Goal: Information Seeking & Learning: Find specific fact

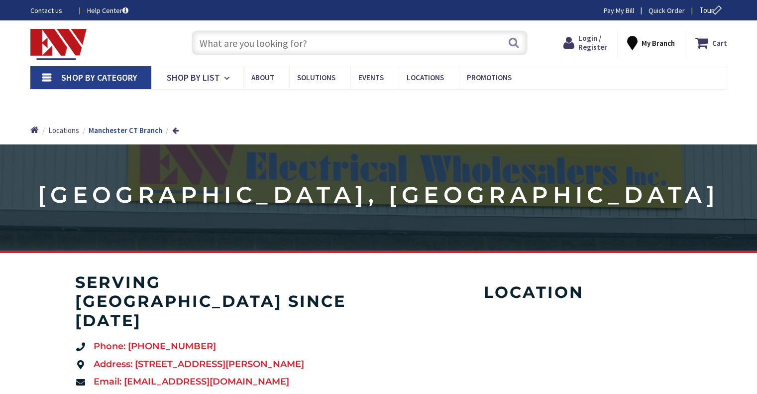
click at [264, 43] on input "text" at bounding box center [360, 42] width 336 height 25
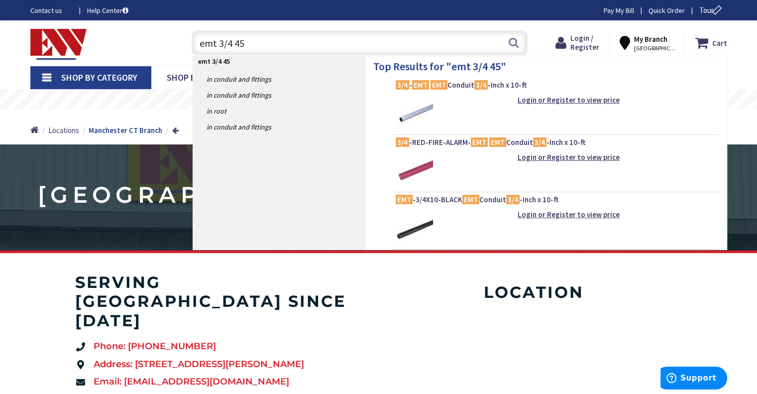
type input "emt 3/4 45""
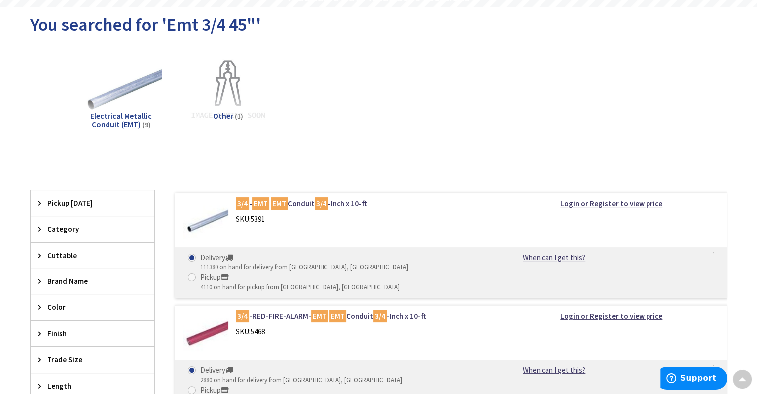
scroll to position [132, 0]
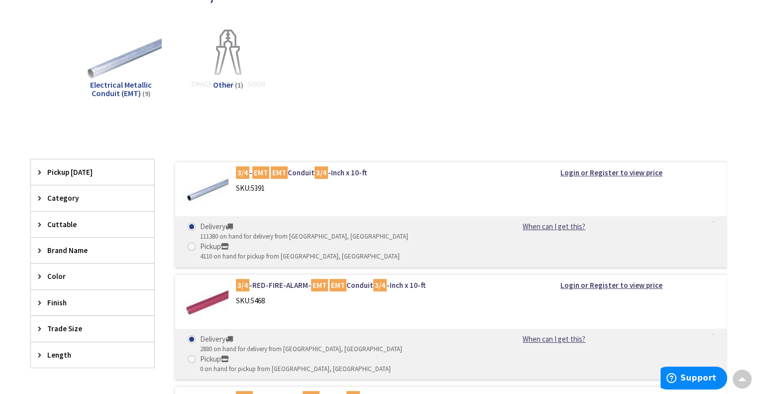
click at [131, 84] on span "Electrical Metallic Conduit (EMT)" at bounding box center [121, 89] width 62 height 19
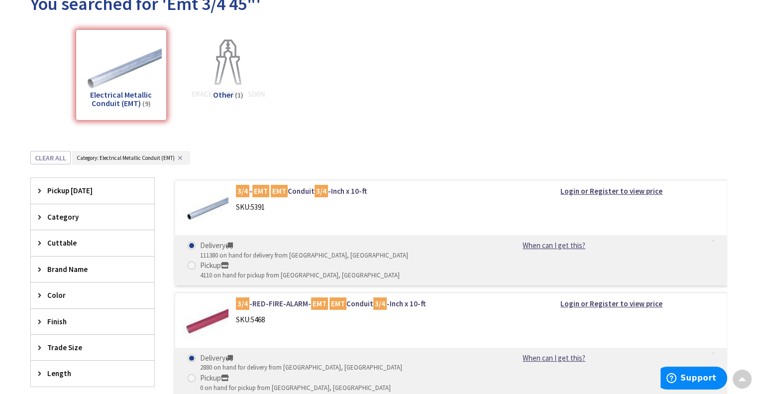
scroll to position [0, 0]
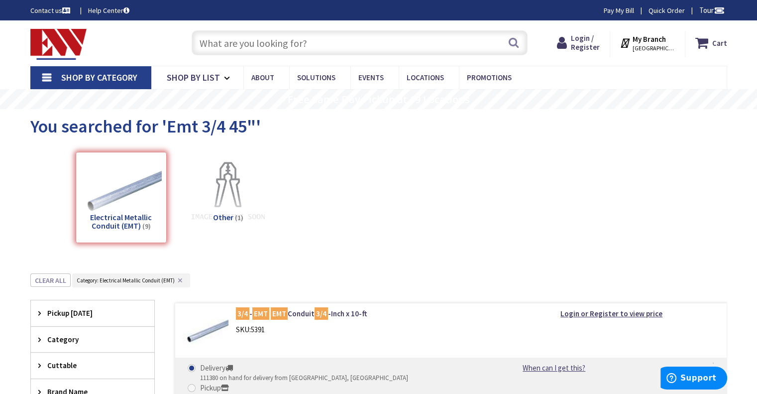
click at [253, 41] on input "text" at bounding box center [360, 42] width 336 height 25
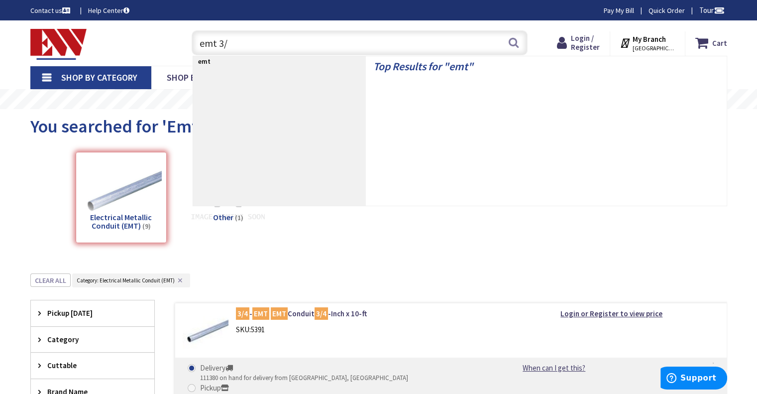
type input "emt 3/4"
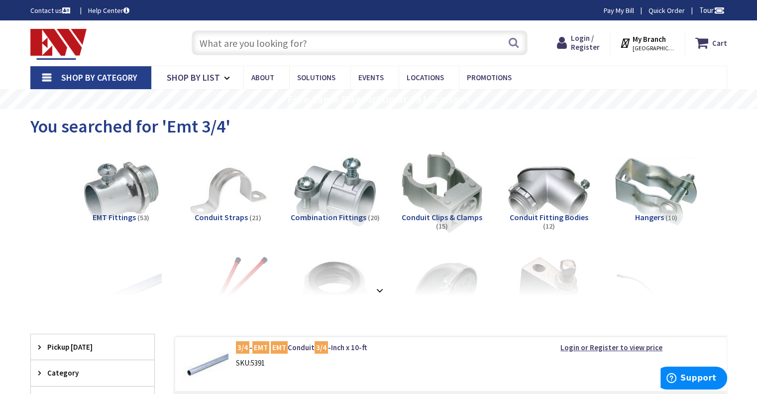
click at [215, 45] on input "text" at bounding box center [360, 42] width 336 height 25
